Goal: Navigation & Orientation: Find specific page/section

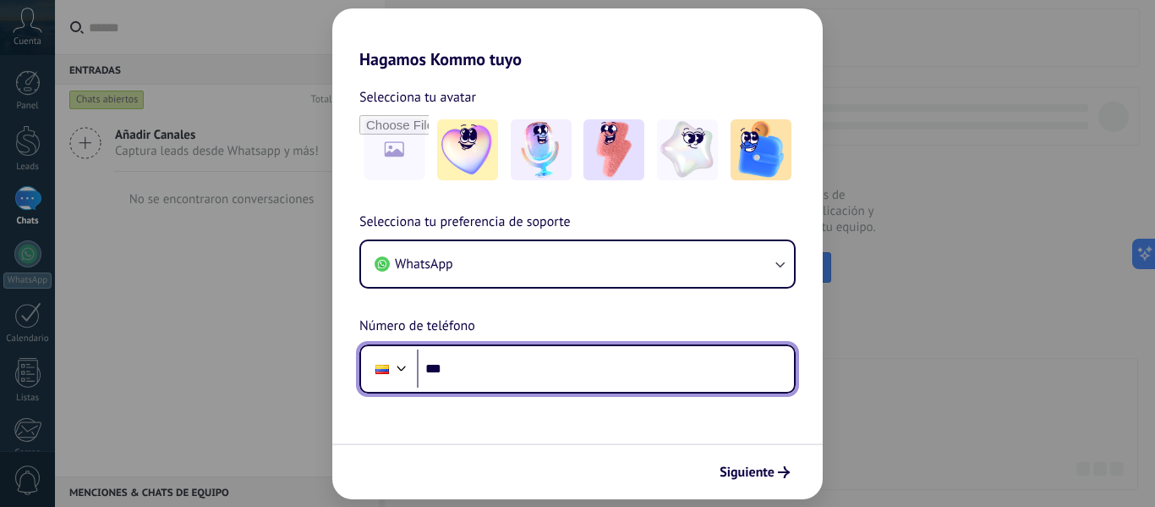
click at [492, 372] on input "***" at bounding box center [605, 368] width 377 height 39
type input "**********"
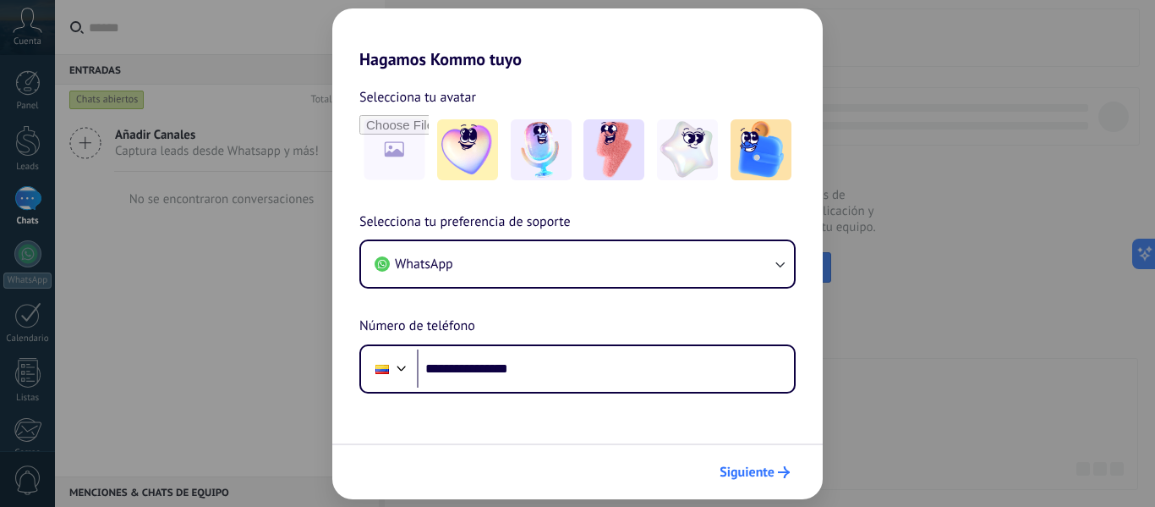
click at [766, 468] on span "Siguiente" at bounding box center [747, 472] width 55 height 12
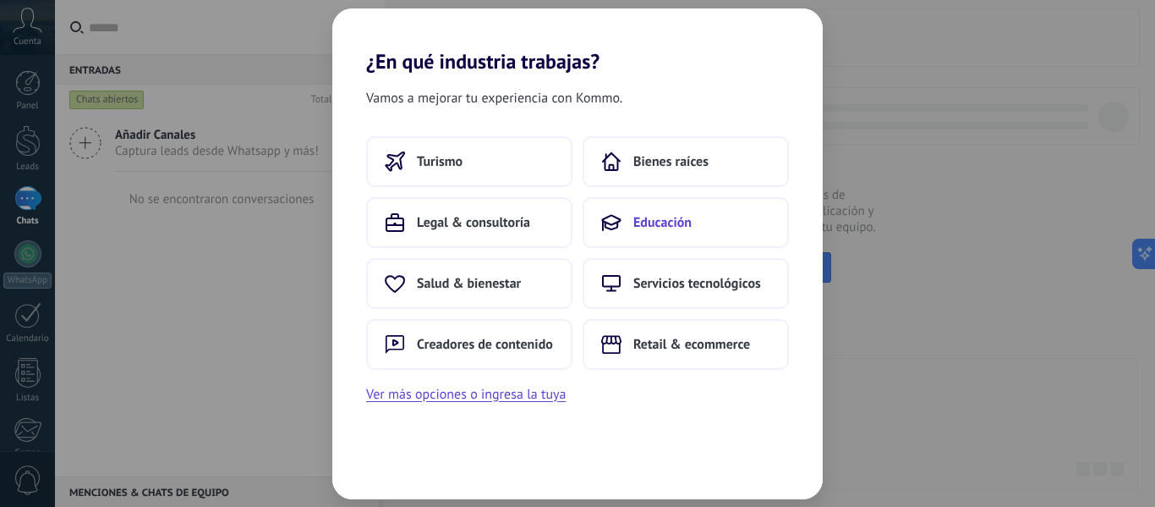
click at [652, 232] on button "Educación" at bounding box center [686, 222] width 206 height 51
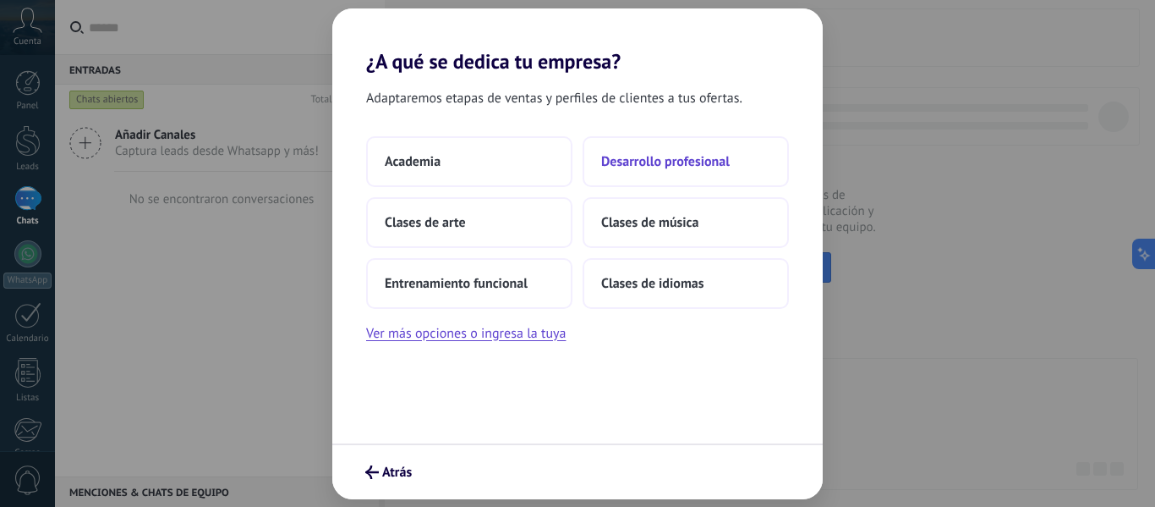
click at [703, 162] on span "Desarrollo profesional" at bounding box center [665, 161] width 129 height 17
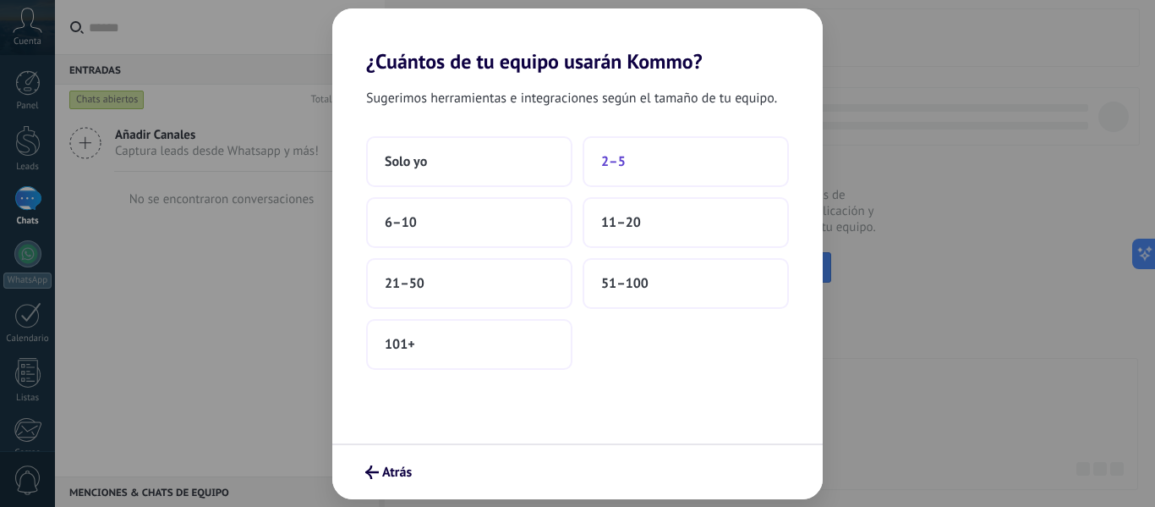
click at [641, 166] on button "2–5" at bounding box center [686, 161] width 206 height 51
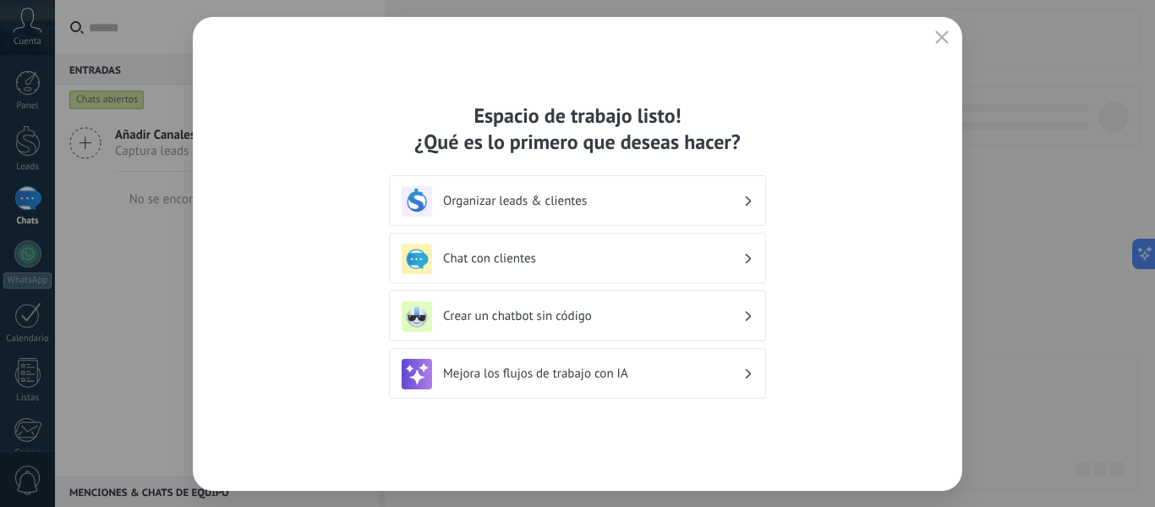
click at [598, 258] on h3 "Chat con clientes" at bounding box center [593, 258] width 300 height 16
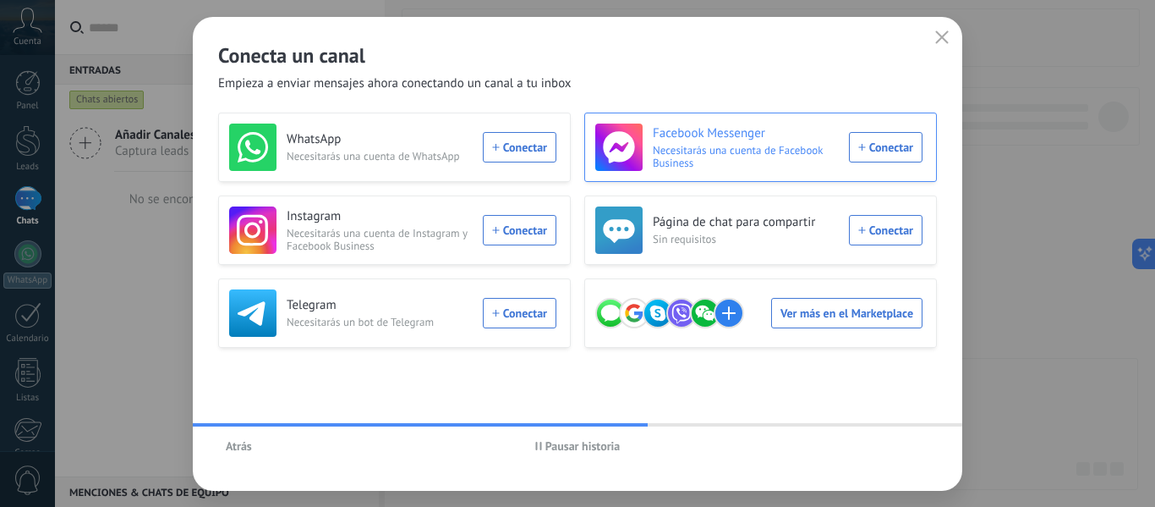
click at [885, 148] on div "[DEMOGRAPHIC_DATA] Messenger Necesitarás una cuenta de Facebook Business Conect…" at bounding box center [758, 146] width 327 height 47
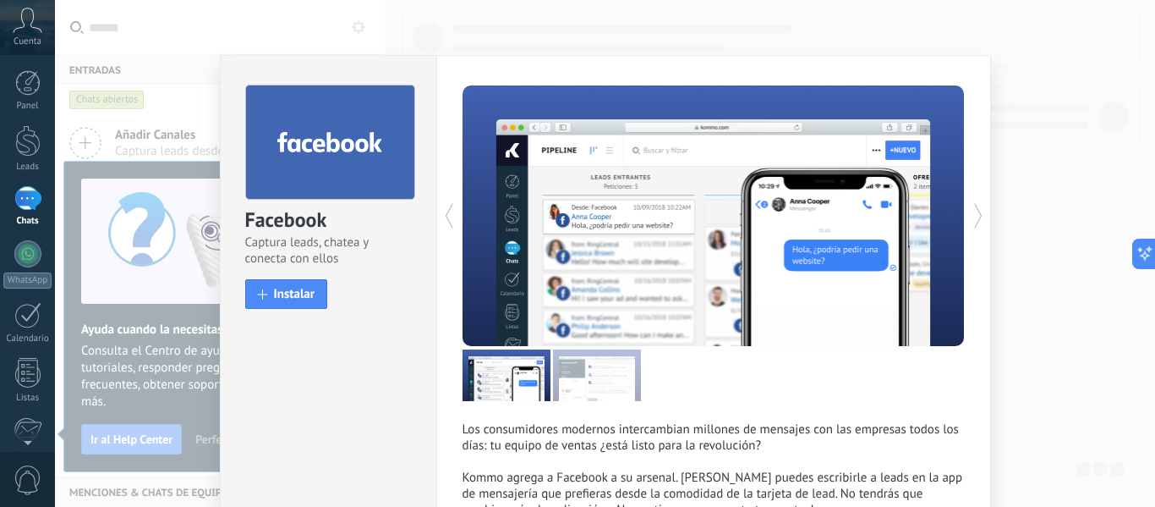
click at [31, 25] on icon at bounding box center [28, 20] width 30 height 25
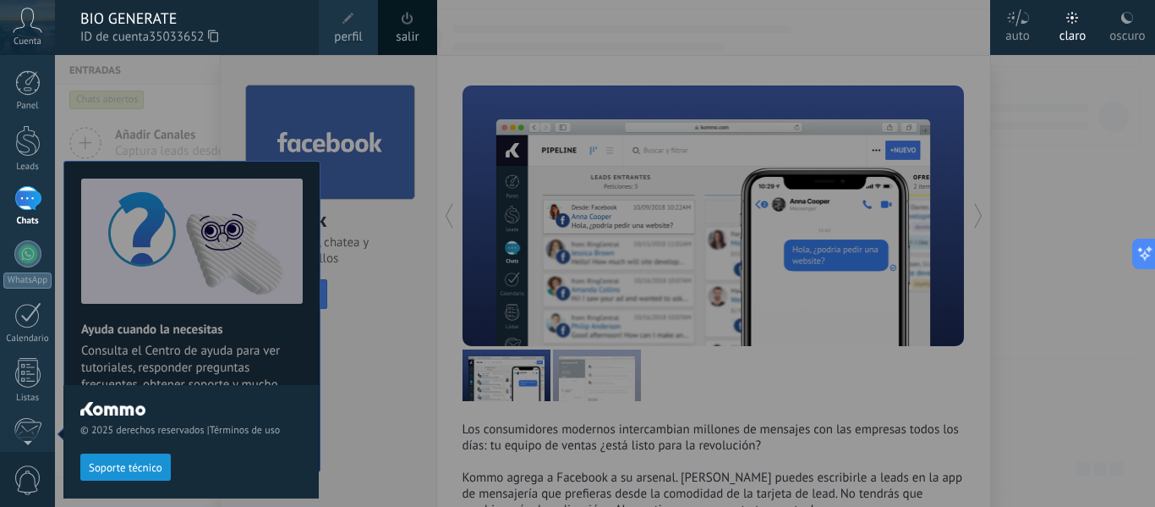
click at [350, 30] on span "perfil" at bounding box center [348, 37] width 28 height 19
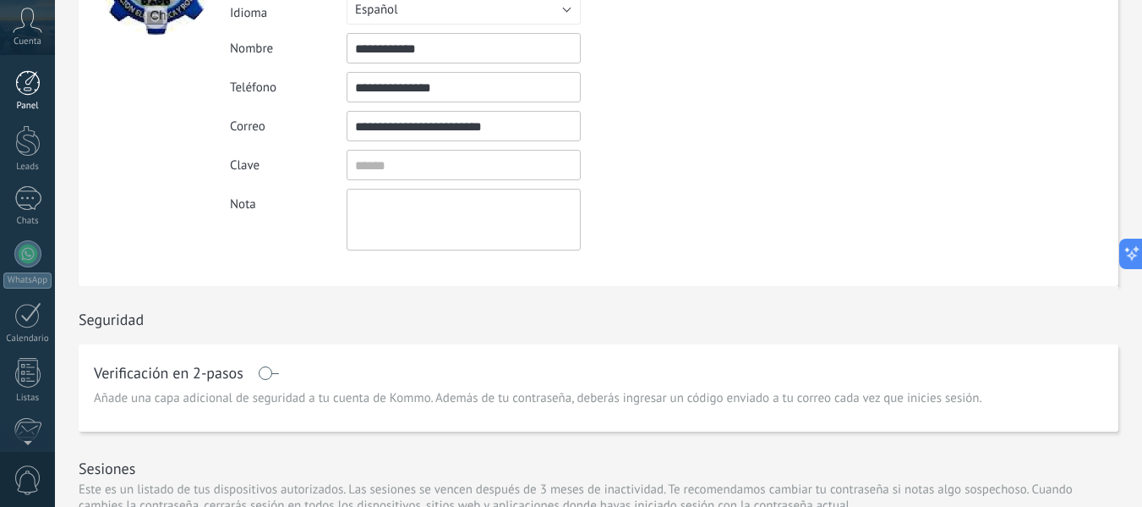
click at [33, 90] on div at bounding box center [27, 82] width 25 height 25
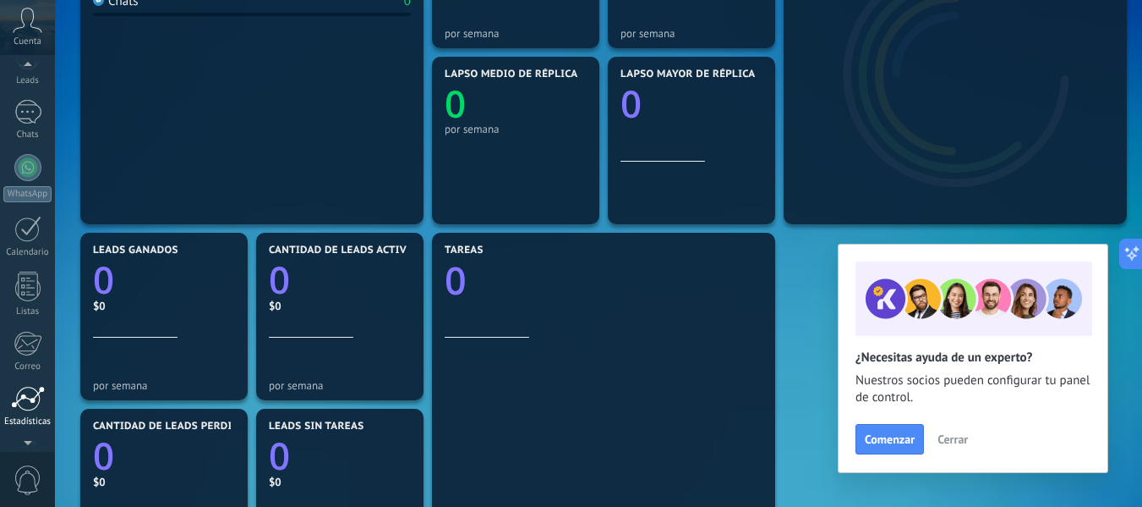
scroll to position [94, 0]
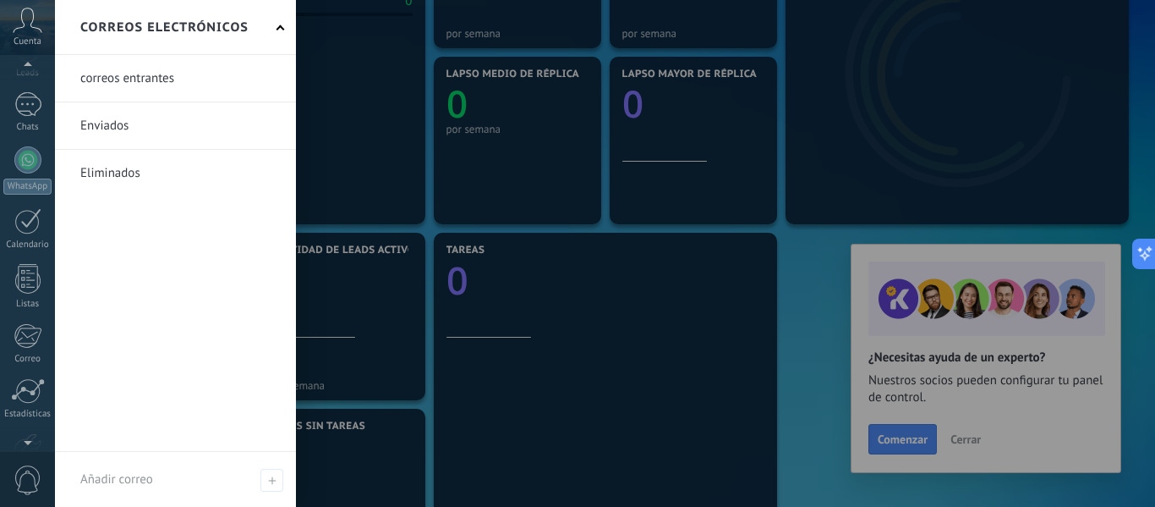
click at [155, 79] on link at bounding box center [175, 78] width 241 height 47
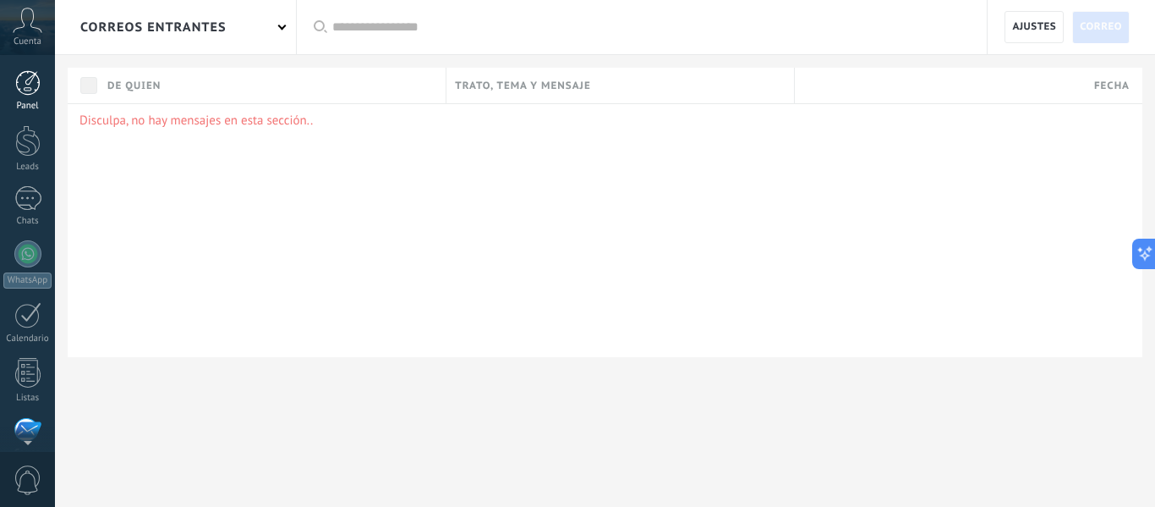
click at [25, 86] on div at bounding box center [27, 82] width 25 height 25
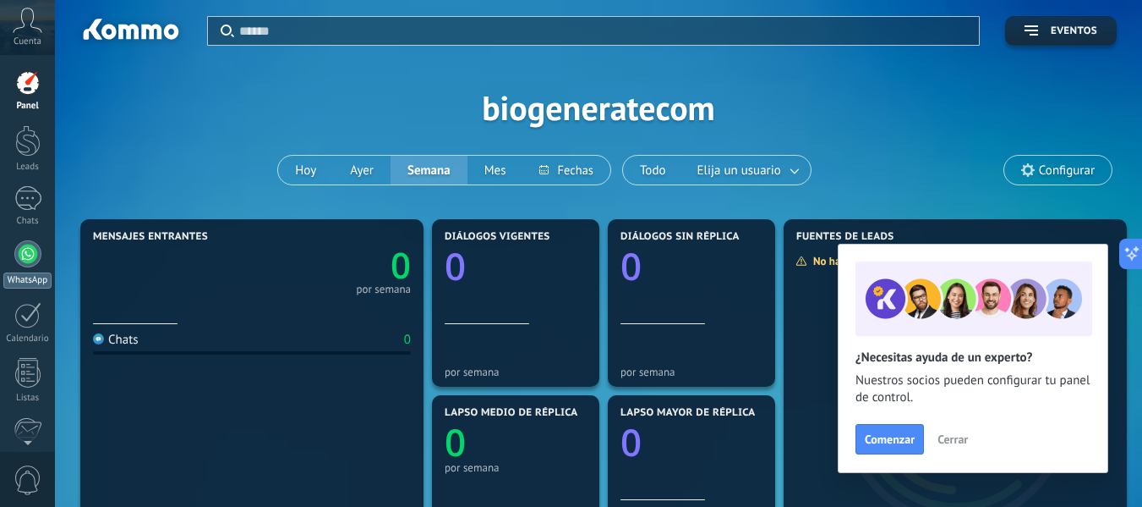
click at [27, 255] on div at bounding box center [27, 253] width 27 height 27
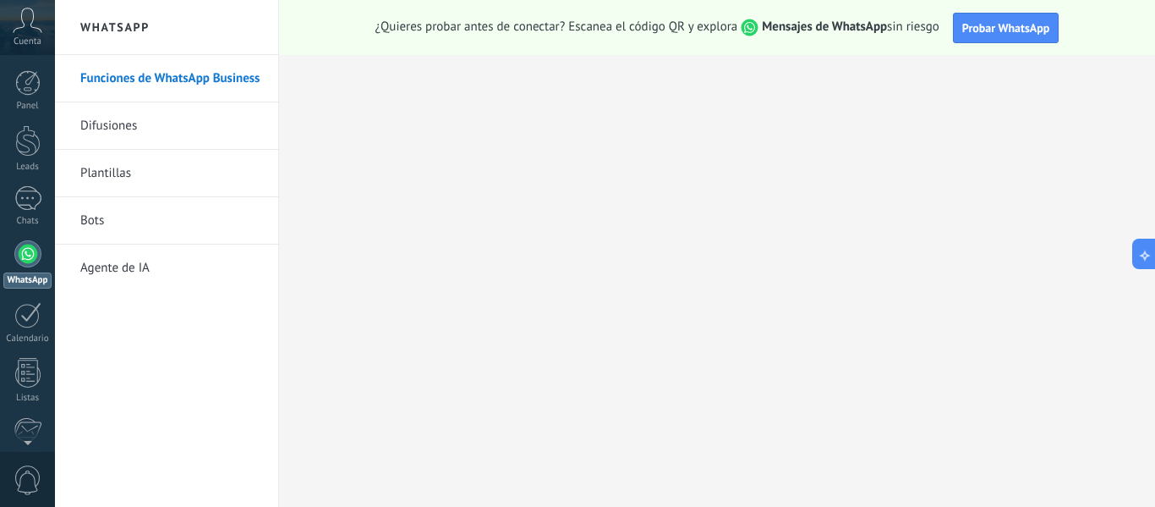
click at [112, 129] on link "Difusiones" at bounding box center [170, 125] width 181 height 47
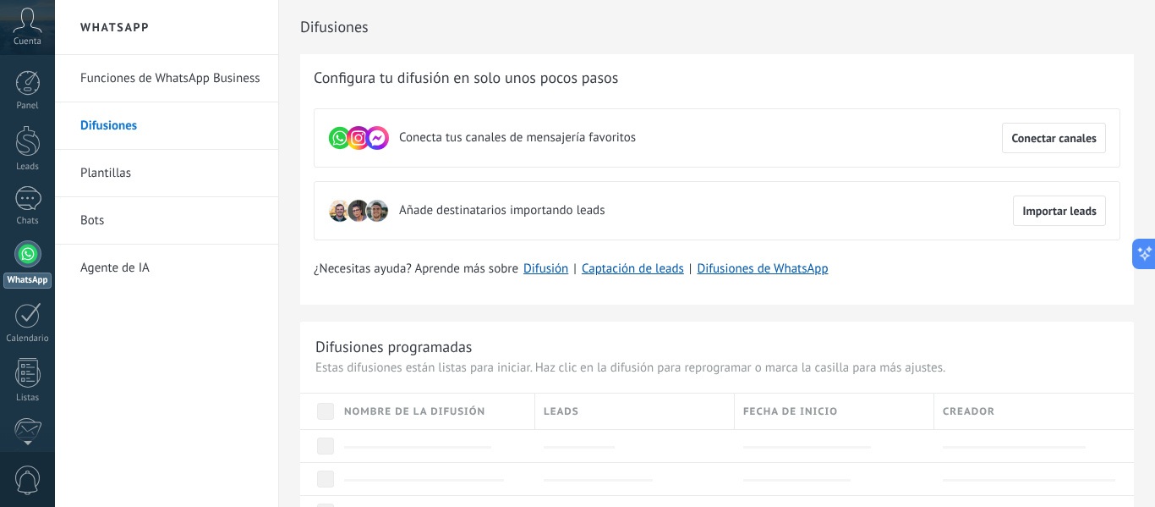
click at [115, 177] on link "Plantillas" at bounding box center [170, 173] width 181 height 47
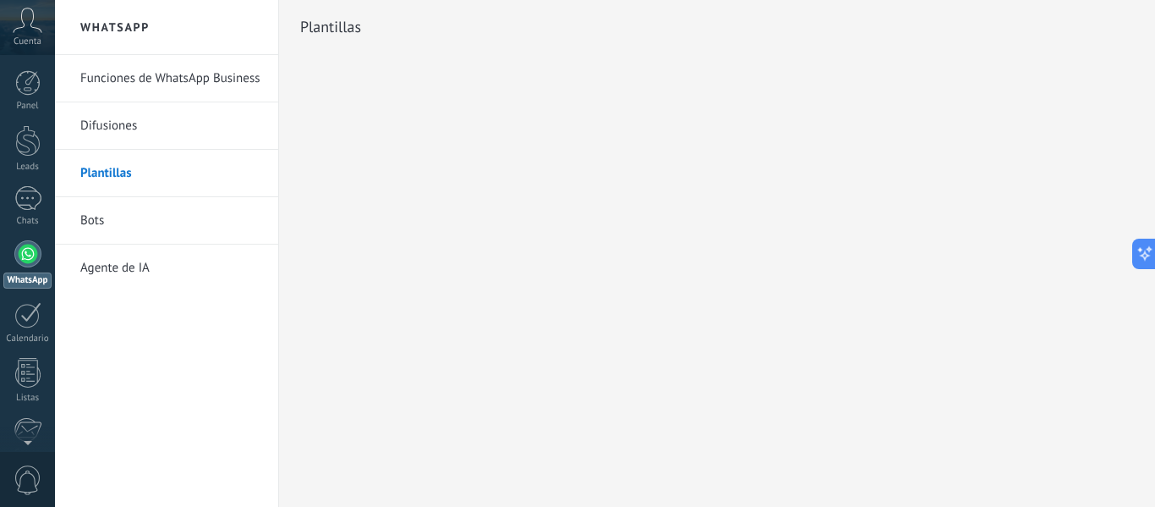
click at [93, 219] on link "Bots" at bounding box center [170, 220] width 181 height 47
click at [93, 219] on body ".abccls-1,.abccls-2{fill-rule:evenodd}.abccls-2{fill:#fff} .abfcls-1{fill:none}…" at bounding box center [577, 253] width 1155 height 507
click at [120, 270] on link "Agente de IA" at bounding box center [170, 267] width 181 height 47
click at [183, 82] on link "Funciones de WhatsApp Business" at bounding box center [170, 78] width 181 height 47
click at [594, 303] on div at bounding box center [717, 253] width 876 height 507
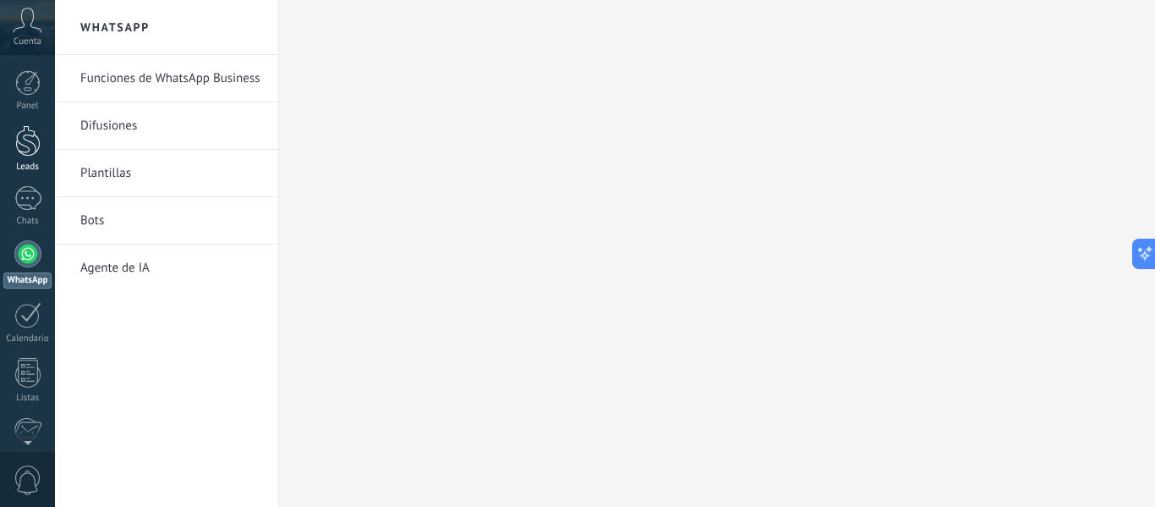
click at [31, 154] on div at bounding box center [27, 140] width 25 height 31
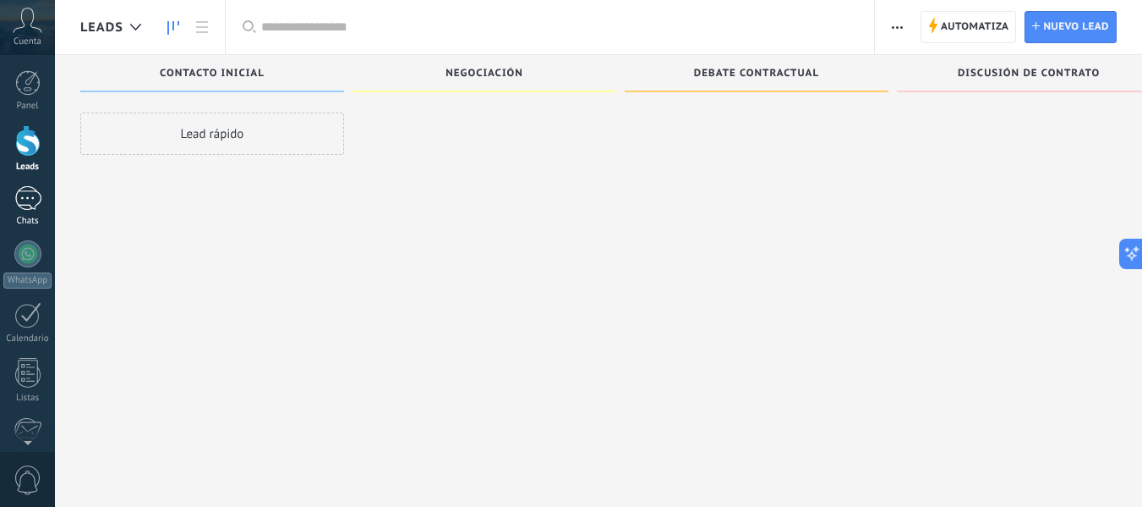
click at [36, 205] on div at bounding box center [27, 198] width 27 height 25
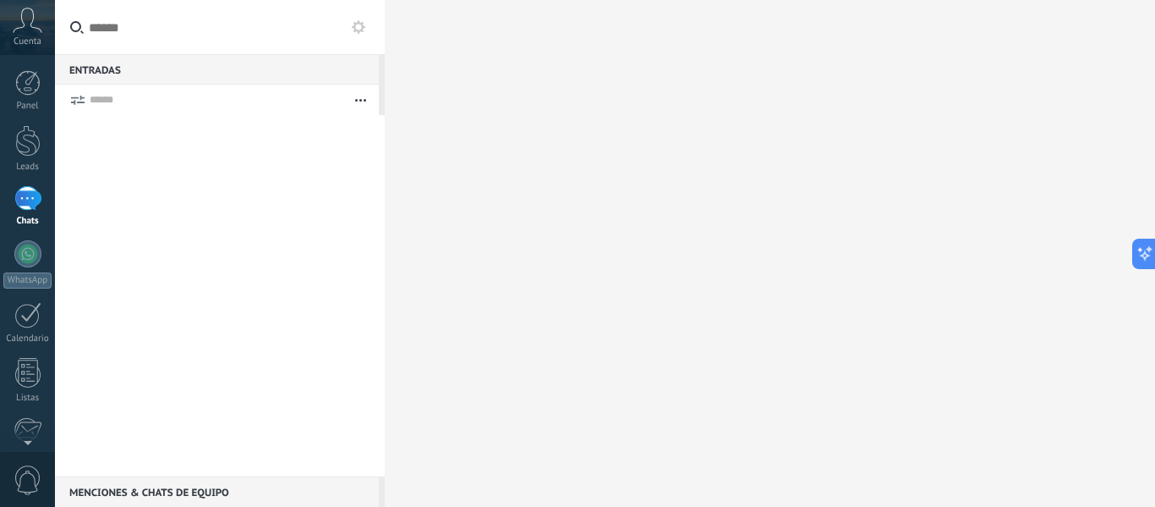
click at [74, 98] on use at bounding box center [78, 100] width 14 height 9
click at [355, 102] on button "button" at bounding box center [360, 100] width 36 height 30
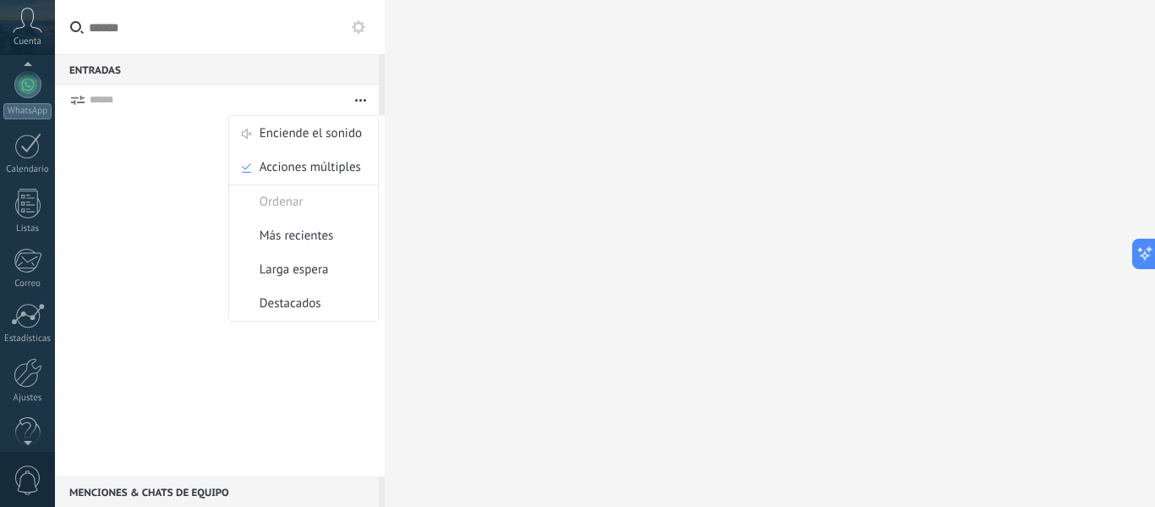
scroll to position [197, 0]
click at [30, 235] on div at bounding box center [28, 232] width 28 height 25
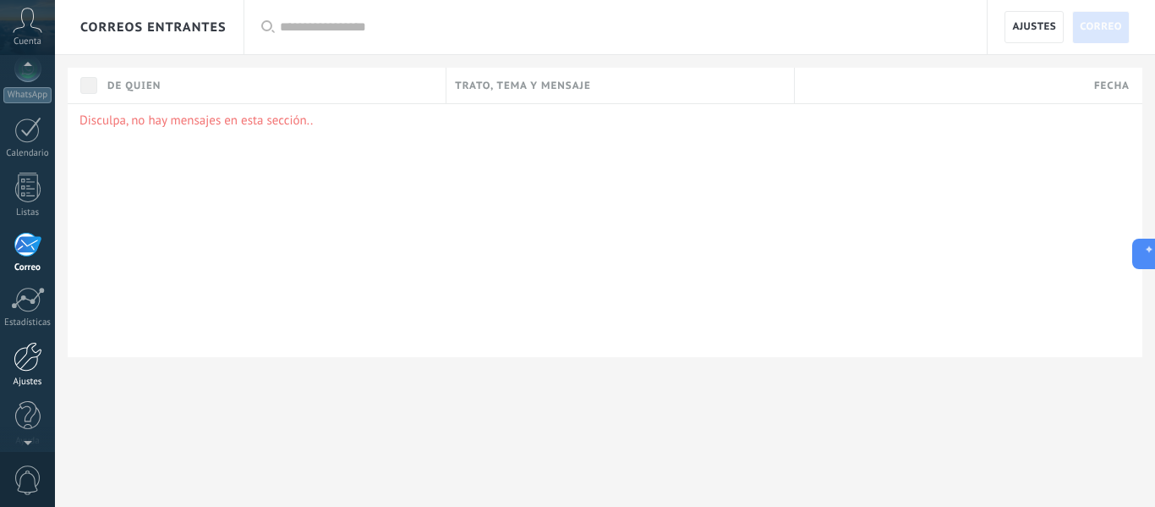
scroll to position [197, 0]
click at [29, 481] on span "0" at bounding box center [28, 480] width 29 height 30
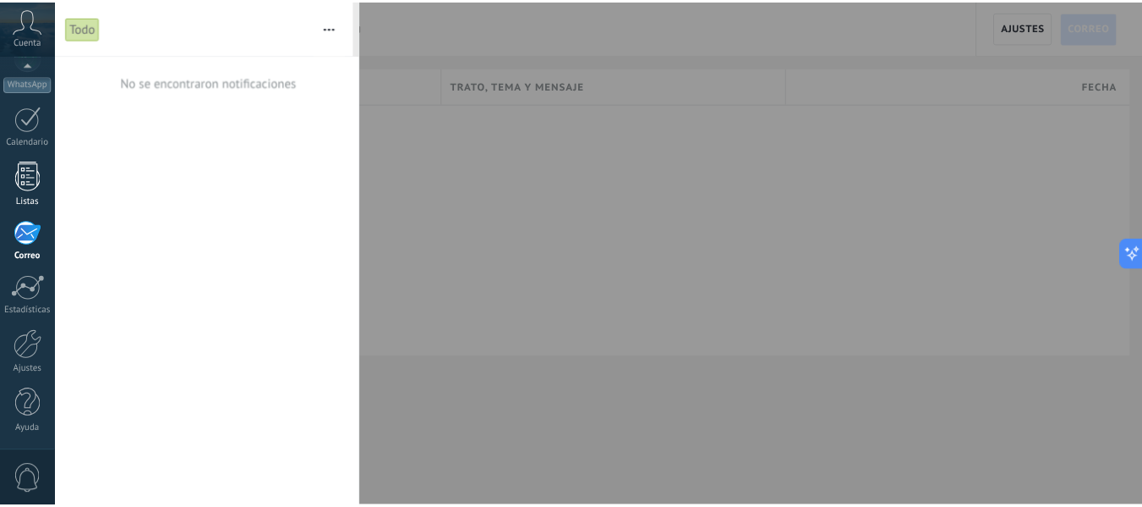
scroll to position [0, 0]
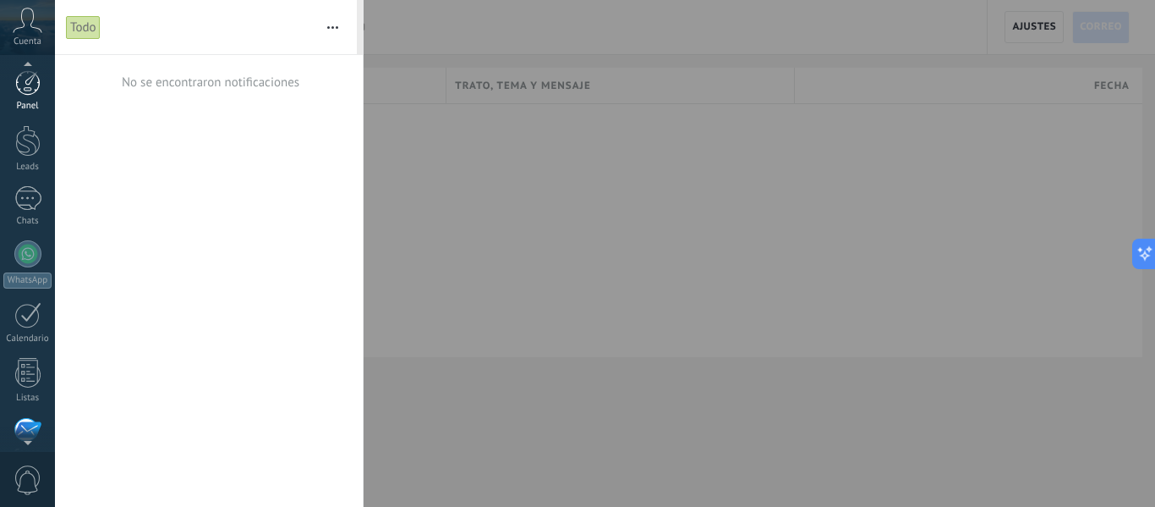
click at [35, 90] on div at bounding box center [27, 82] width 25 height 25
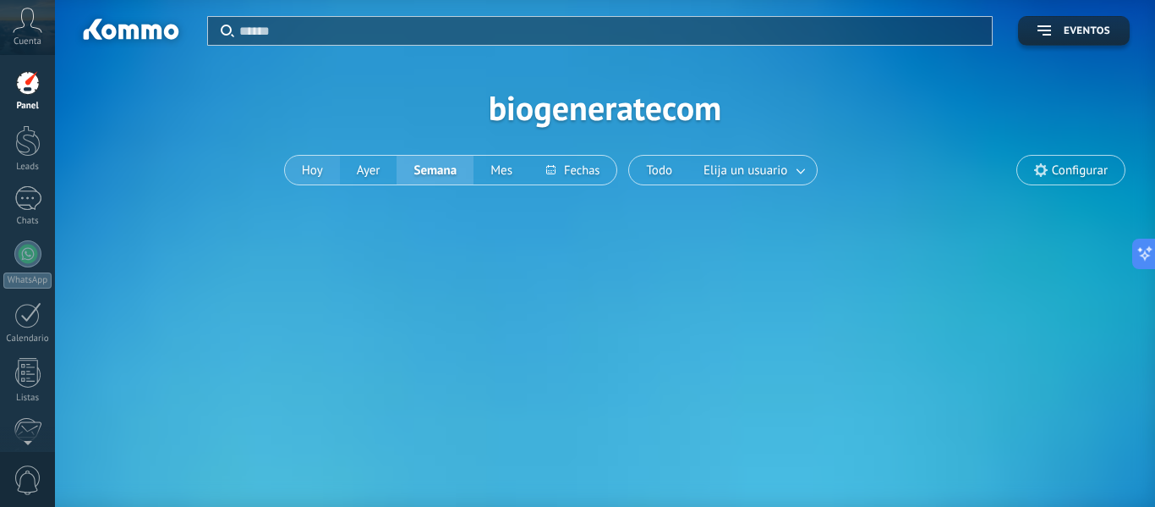
click at [315, 177] on button "Hoy" at bounding box center [312, 170] width 55 height 29
click at [319, 171] on button "Hoy" at bounding box center [312, 170] width 55 height 29
click at [320, 169] on button "Hoy" at bounding box center [312, 170] width 55 height 29
click at [312, 171] on button "Hoy" at bounding box center [312, 170] width 55 height 29
click at [27, 29] on icon at bounding box center [28, 20] width 30 height 25
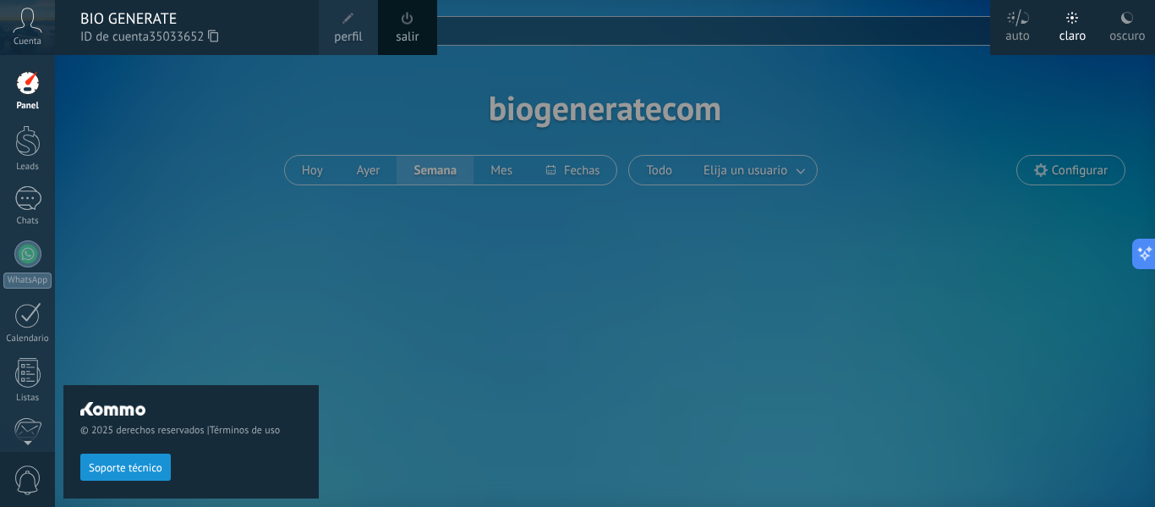
click at [345, 28] on span "perfil" at bounding box center [348, 37] width 28 height 19
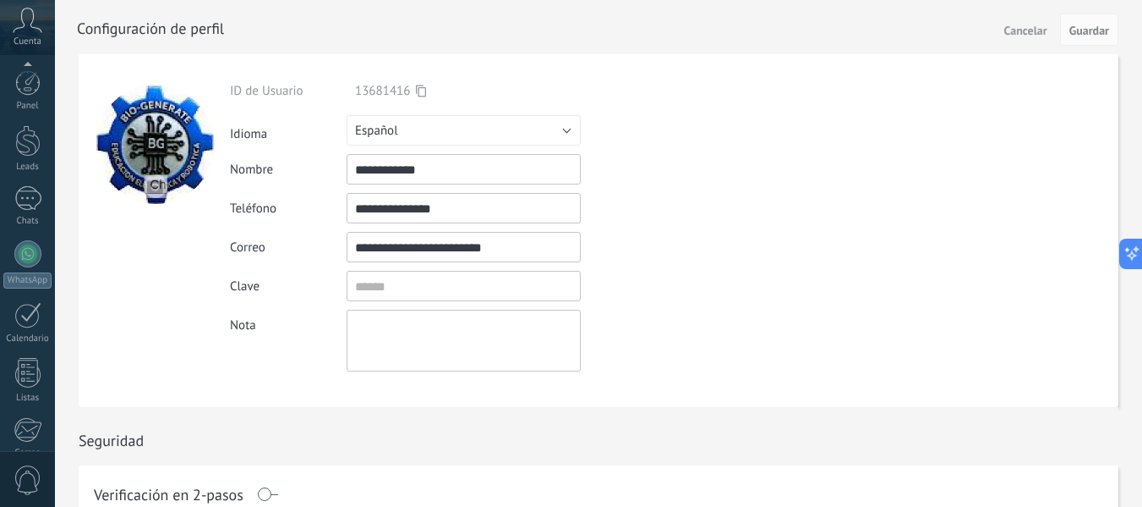
scroll to position [197, 0]
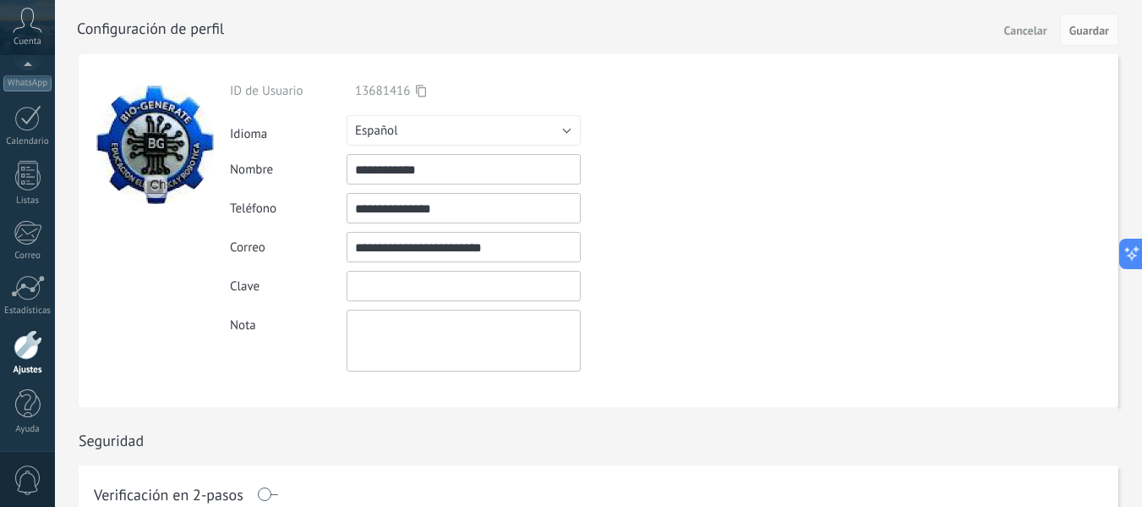
click at [397, 284] on input "textbox" at bounding box center [464, 286] width 234 height 30
click at [260, 343] on div "Nota" at bounding box center [503, 340] width 546 height 62
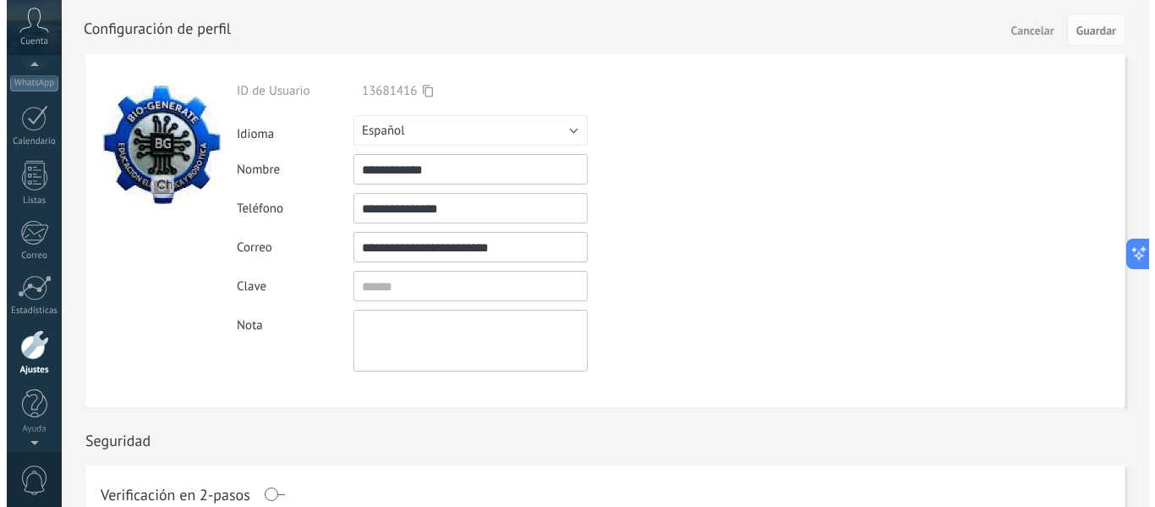
scroll to position [149, 0]
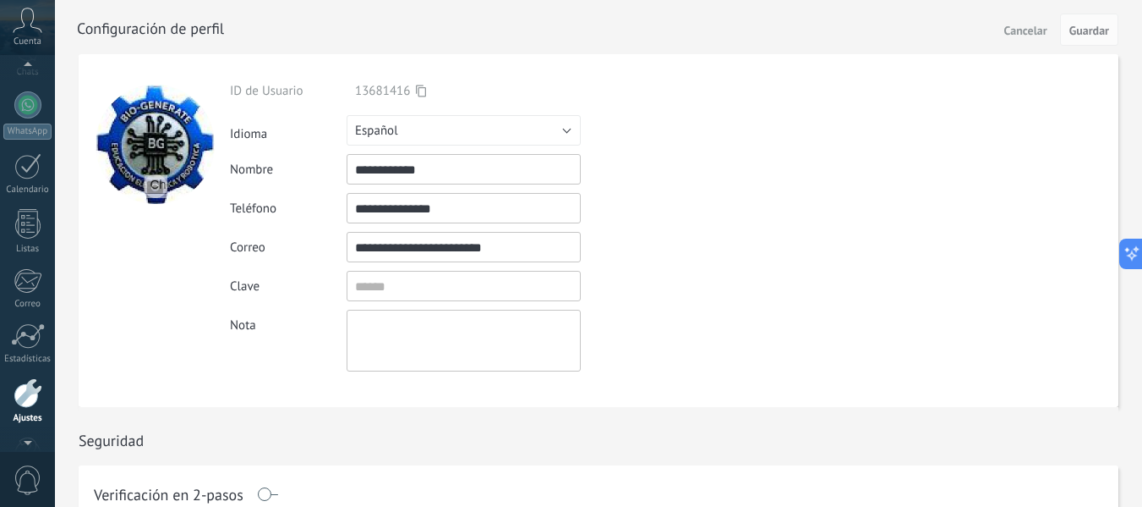
click at [30, 40] on span "Cuenta" at bounding box center [28, 41] width 28 height 11
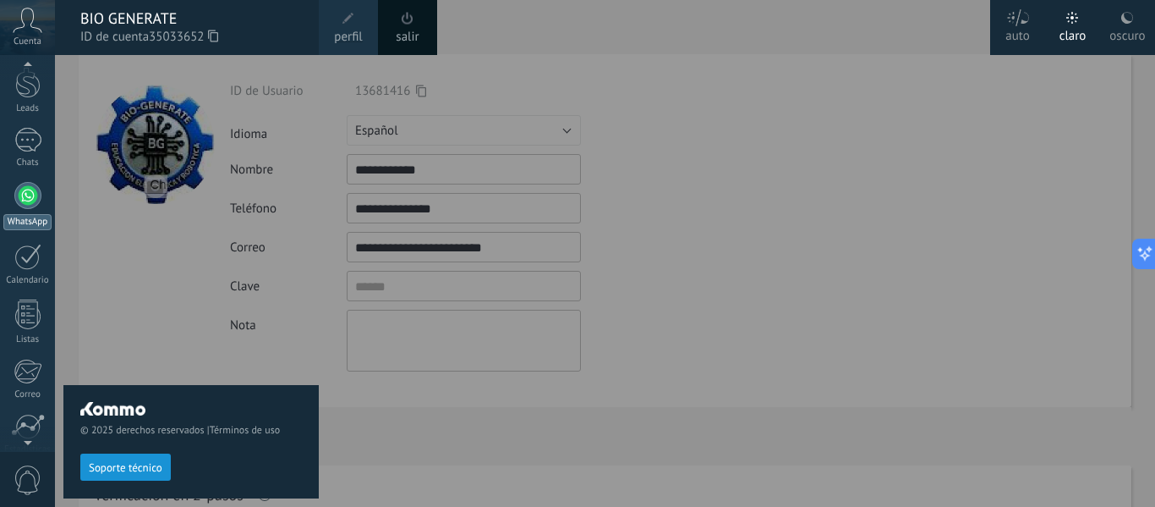
scroll to position [0, 0]
click at [27, 88] on div at bounding box center [27, 82] width 25 height 25
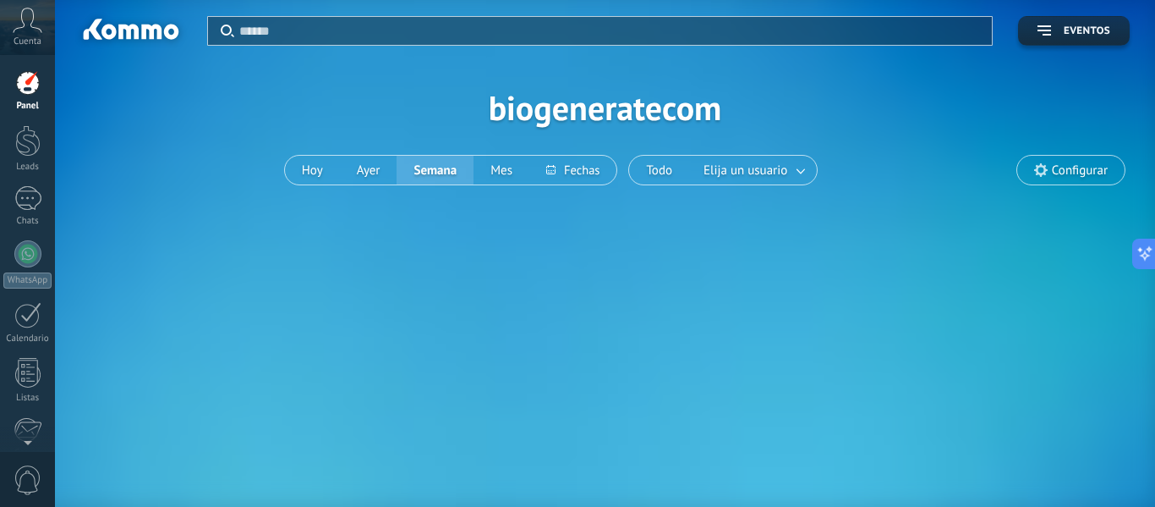
click at [25, 32] on icon at bounding box center [28, 20] width 30 height 25
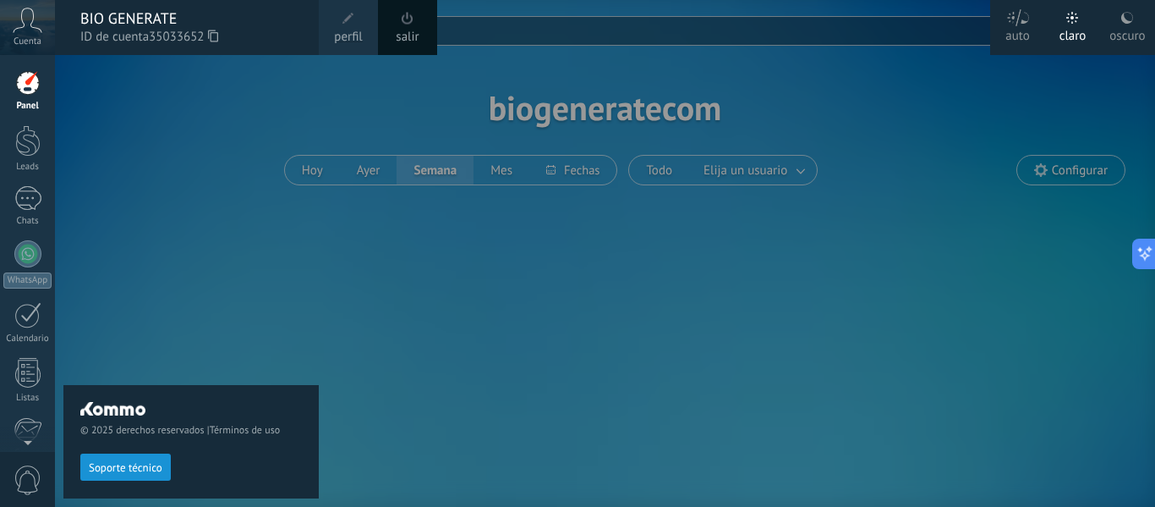
click at [347, 39] on span "perfil" at bounding box center [348, 37] width 28 height 19
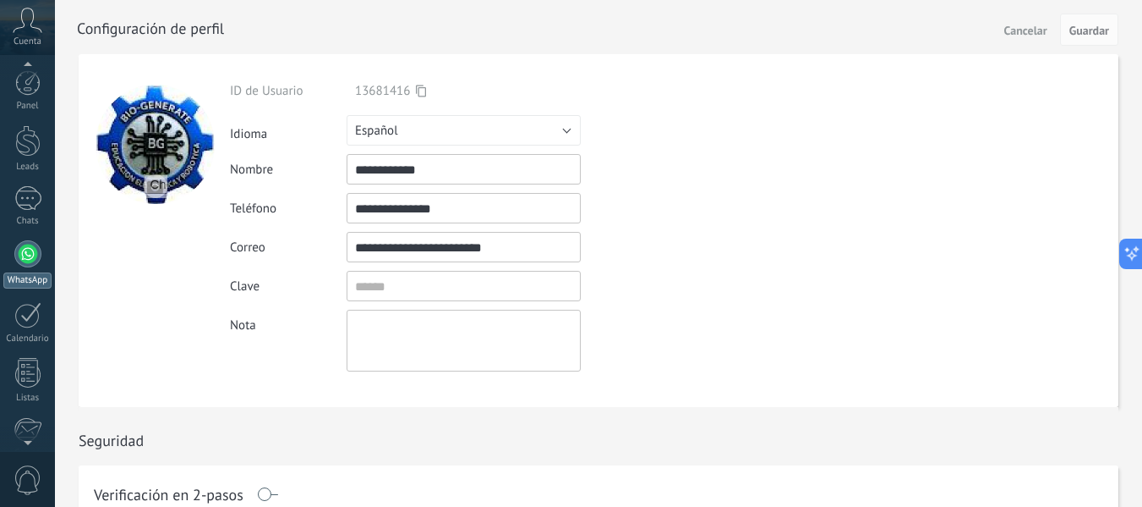
click at [30, 255] on div at bounding box center [27, 253] width 27 height 27
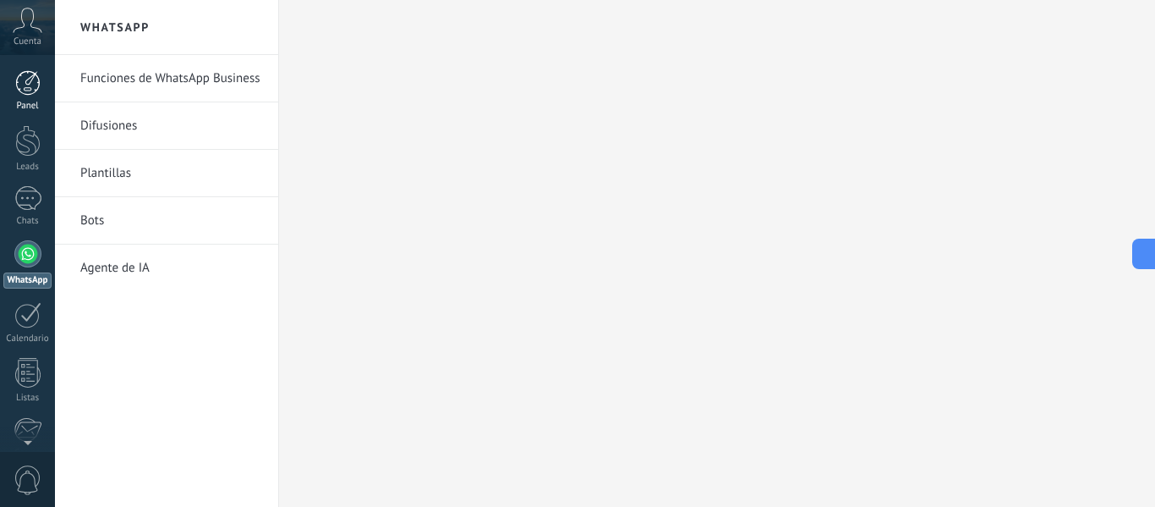
click at [30, 90] on div at bounding box center [27, 82] width 25 height 25
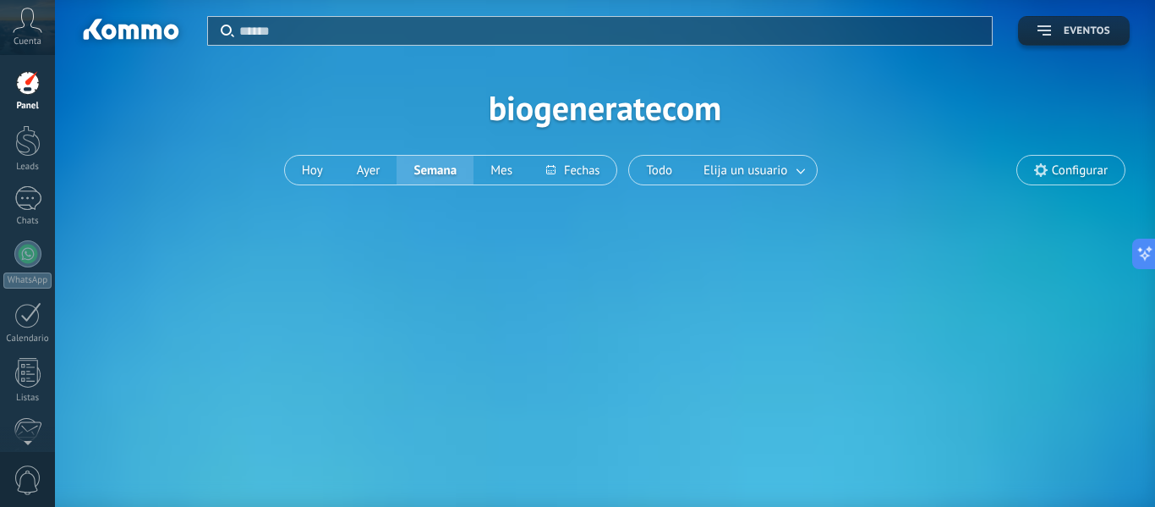
click at [1049, 25] on icon "button" at bounding box center [1045, 30] width 14 height 10
click at [580, 169] on button at bounding box center [572, 170] width 87 height 29
click at [1072, 167] on span "Configurar" at bounding box center [1080, 170] width 56 height 14
click at [1054, 171] on span "Configurar" at bounding box center [1080, 170] width 56 height 14
click at [1067, 167] on span "Configurar" at bounding box center [1080, 170] width 56 height 14
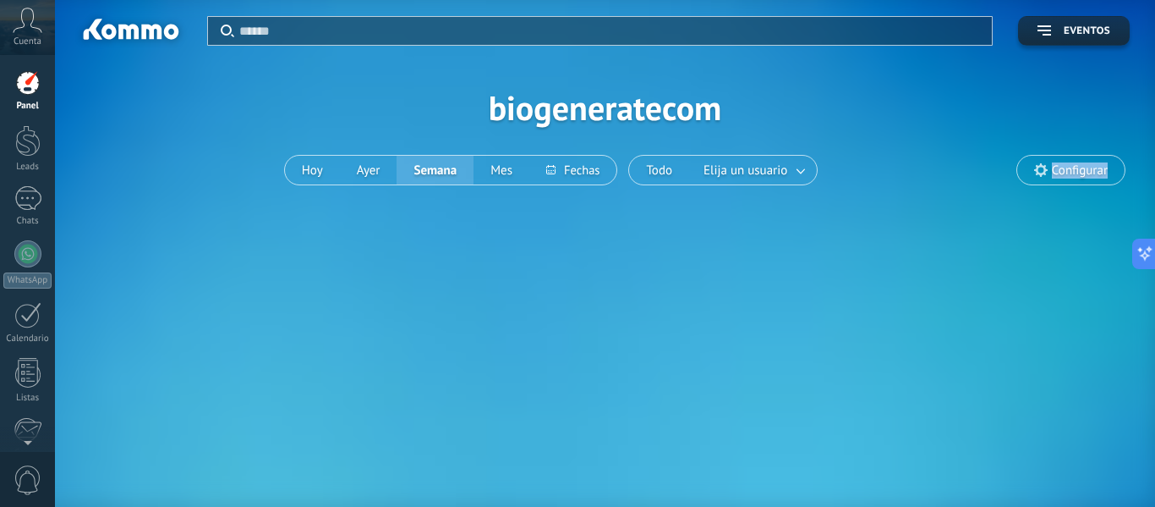
click at [1067, 167] on span "Configurar" at bounding box center [1080, 170] width 56 height 14
click at [1048, 164] on span "Configurar" at bounding box center [1070, 170] width 107 height 29
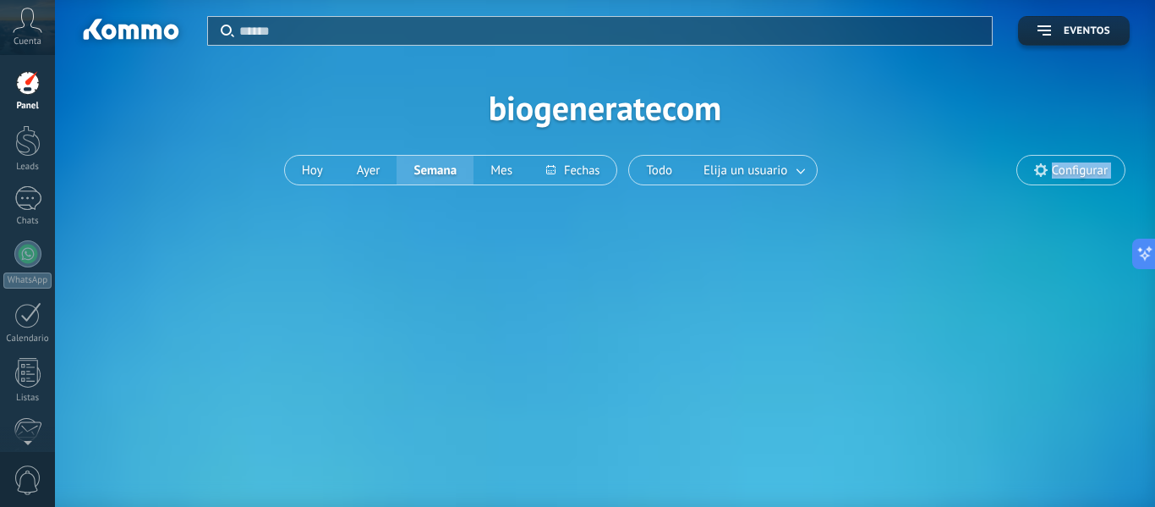
click at [1048, 164] on span "Configurar" at bounding box center [1070, 170] width 107 height 29
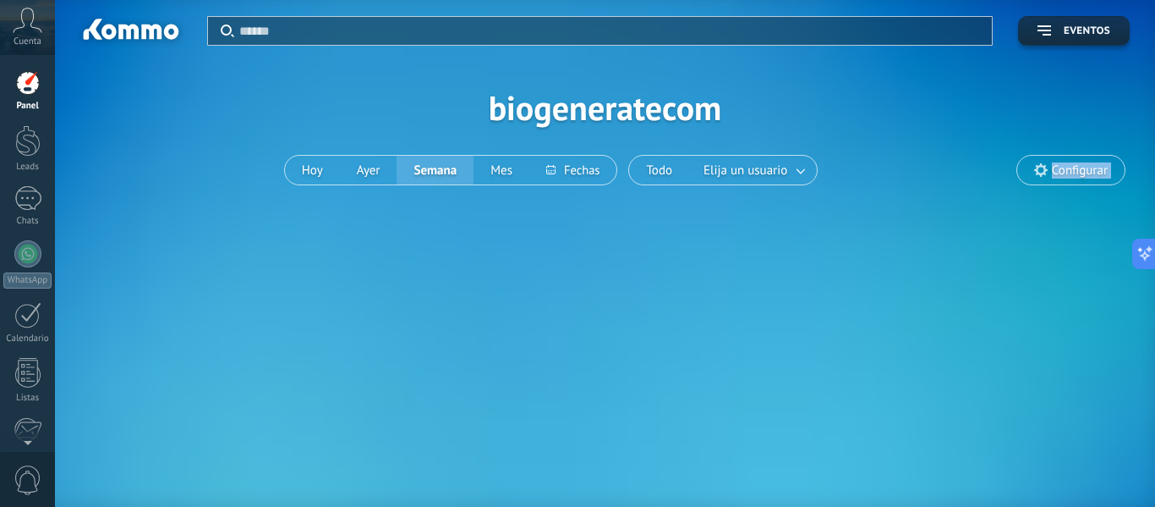
click at [1048, 164] on span "Configurar" at bounding box center [1070, 170] width 107 height 29
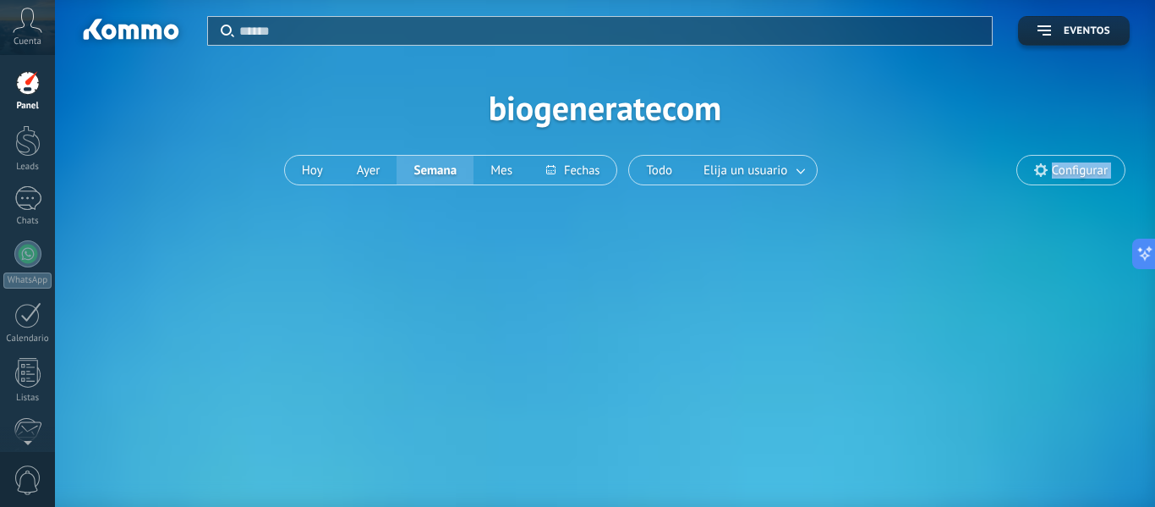
click at [1048, 164] on span "Configurar" at bounding box center [1070, 170] width 107 height 29
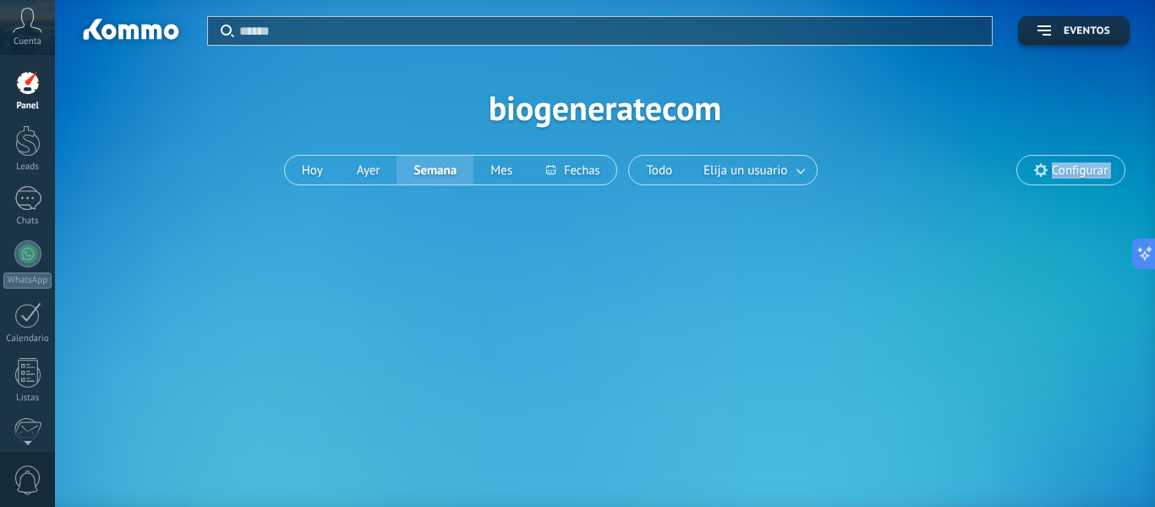
click at [1048, 164] on span "Configurar" at bounding box center [1070, 170] width 107 height 29
click at [33, 146] on div at bounding box center [27, 140] width 25 height 31
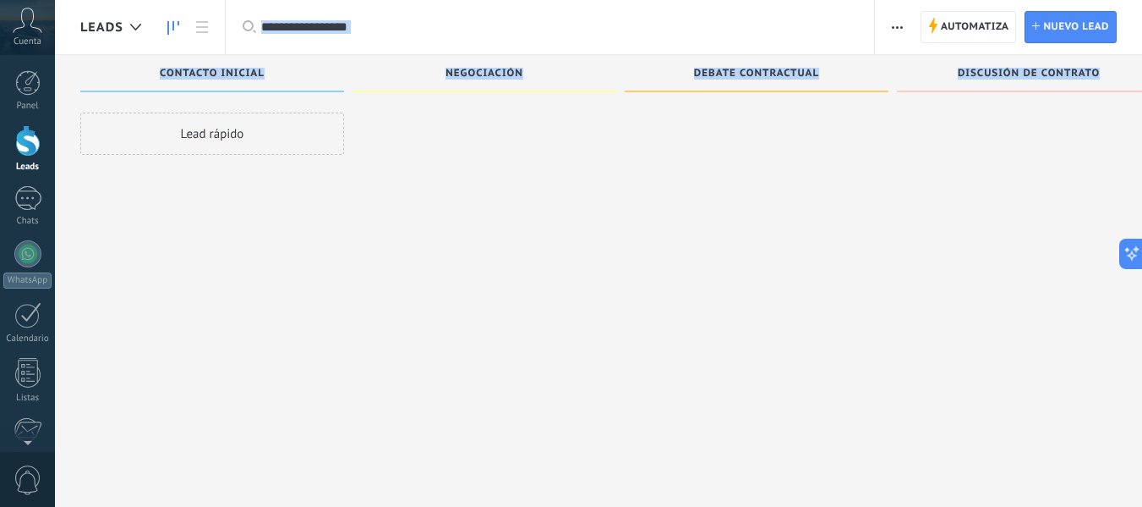
click at [429, 305] on div at bounding box center [485, 255] width 264 height 286
click at [579, 136] on div at bounding box center [485, 255] width 264 height 286
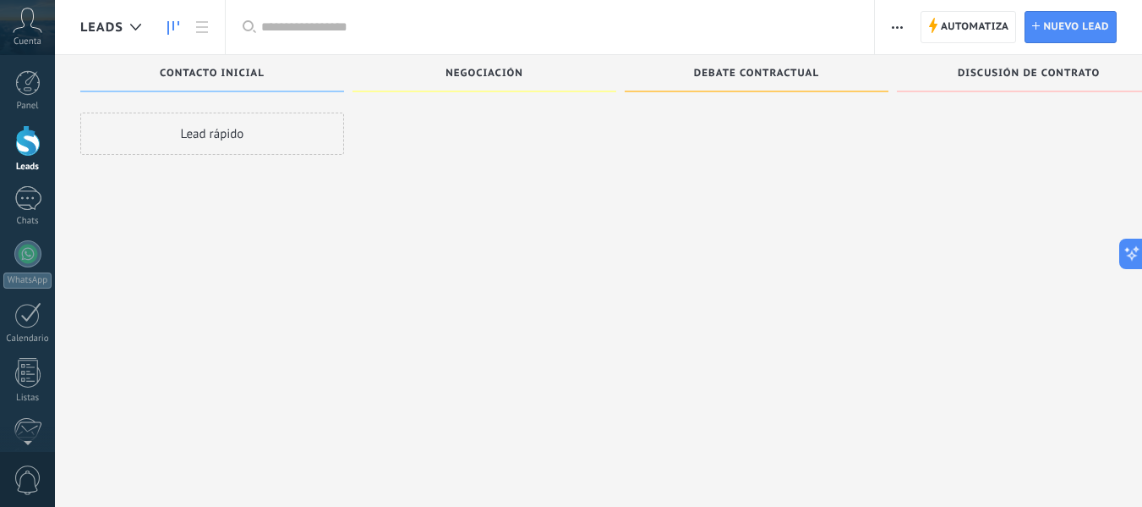
click at [600, 28] on input "text" at bounding box center [559, 28] width 596 height 18
click at [453, 192] on div at bounding box center [485, 255] width 264 height 286
